Goal: Task Accomplishment & Management: Manage account settings

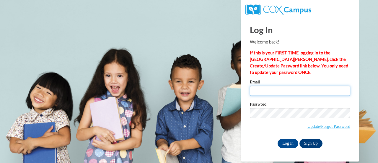
click at [295, 93] on input "Email" at bounding box center [300, 91] width 101 height 10
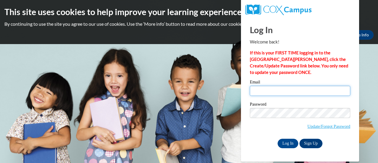
type input "vickycuellar69@hotmail.com"
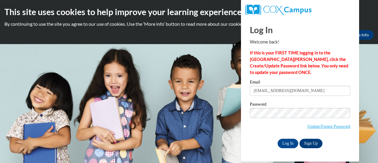
click at [325, 103] on label "Password" at bounding box center [300, 105] width 101 height 6
click at [294, 139] on input "Log In" at bounding box center [288, 143] width 21 height 9
click at [289, 143] on input "Log In" at bounding box center [288, 143] width 21 height 9
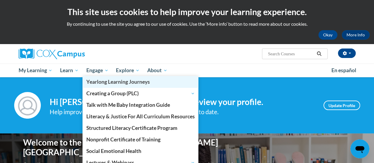
click at [106, 77] on link "Yearlong Learning Journeys" at bounding box center [140, 82] width 116 height 12
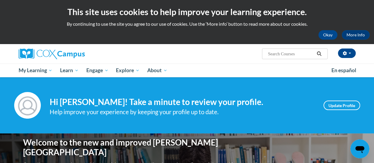
click at [226, 83] on div "Your profile Hi Norma Cuellar! Take a minute to review your profile. Help impro…" at bounding box center [187, 105] width 374 height 56
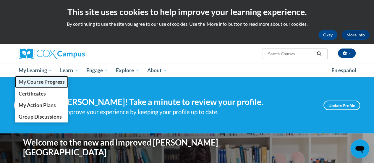
click at [50, 77] on link "My Course Progress" at bounding box center [42, 82] width 54 height 12
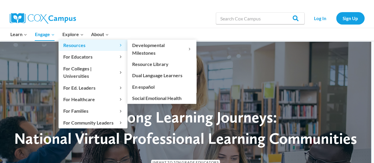
click at [80, 40] on link "Resources Expand" at bounding box center [93, 45] width 69 height 11
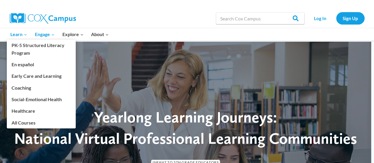
click at [26, 35] on icon "Expand" at bounding box center [25, 35] width 4 height 4
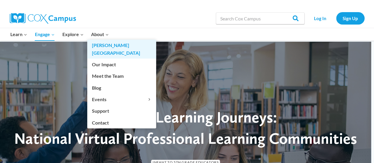
click at [104, 40] on link "[PERSON_NAME][GEOGRAPHIC_DATA]" at bounding box center [121, 49] width 69 height 19
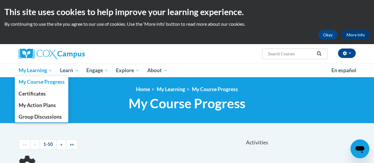
click at [51, 71] on span "My Learning" at bounding box center [35, 70] width 34 height 7
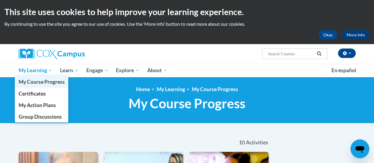
click at [56, 84] on span "My Course Progress" at bounding box center [41, 82] width 46 height 6
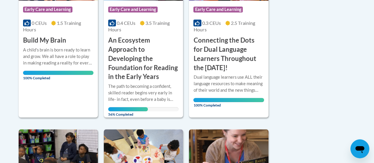
scroll to position [211, 0]
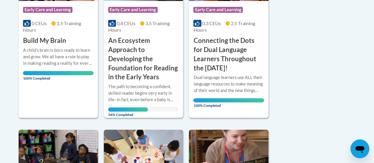
click at [160, 54] on h3 "An Ecosystem Approach to Developing the Foundation for Reading in the Early Yea…" at bounding box center [143, 59] width 70 height 46
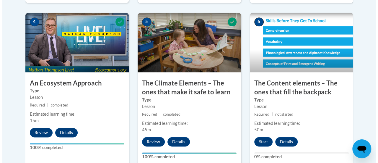
scroll to position [371, 0]
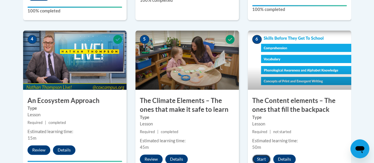
click at [264, 162] on button "Start" at bounding box center [261, 158] width 18 height 9
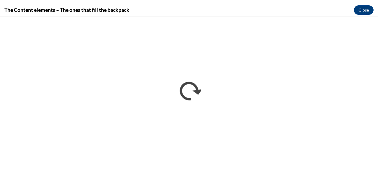
scroll to position [0, 0]
